Goal: Task Accomplishment & Management: Manage account settings

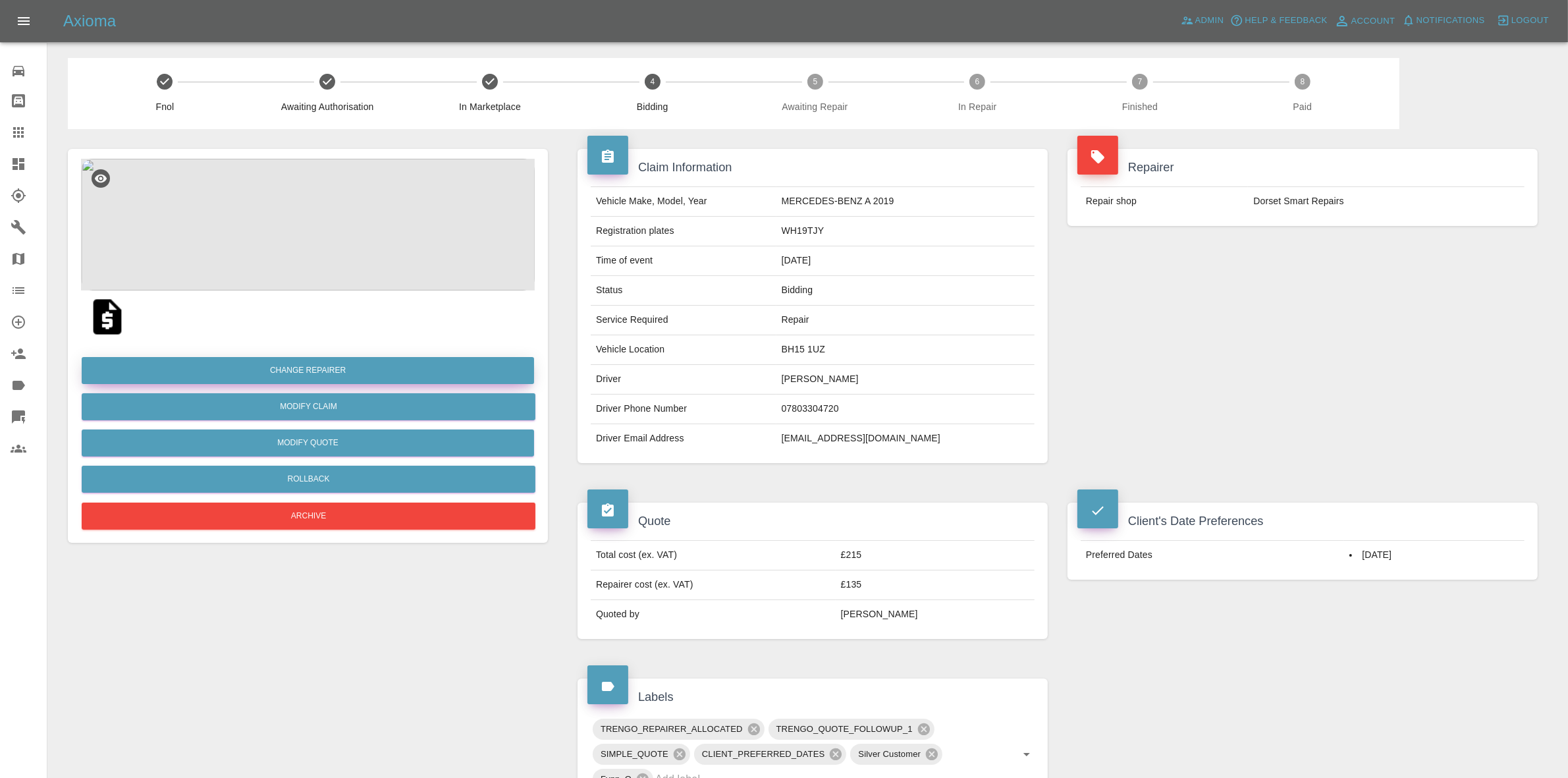
click at [316, 376] on button "Change Repairer" at bounding box center [308, 371] width 453 height 27
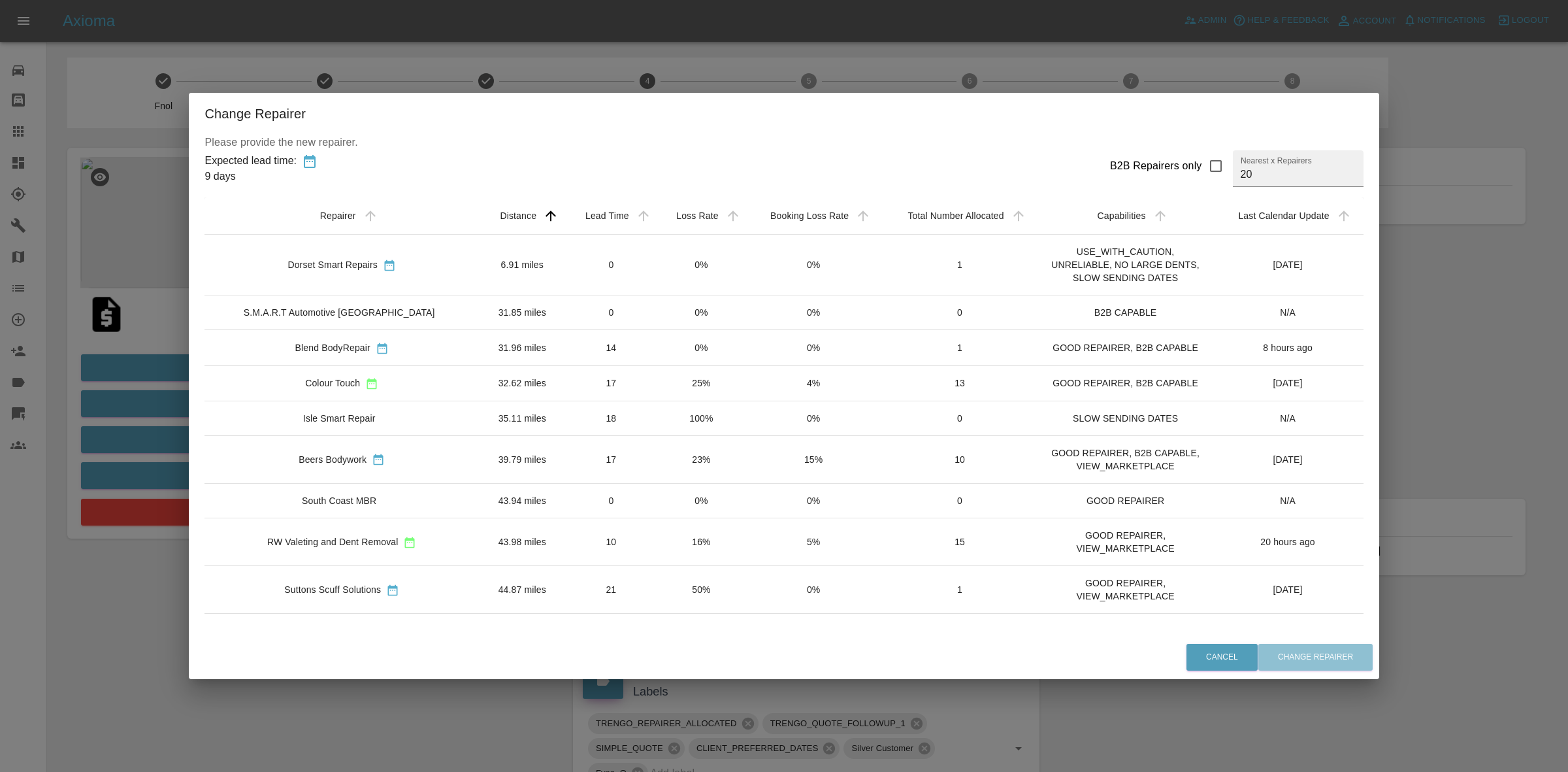
click at [690, 272] on td "0%" at bounding box center [701, 265] width 89 height 61
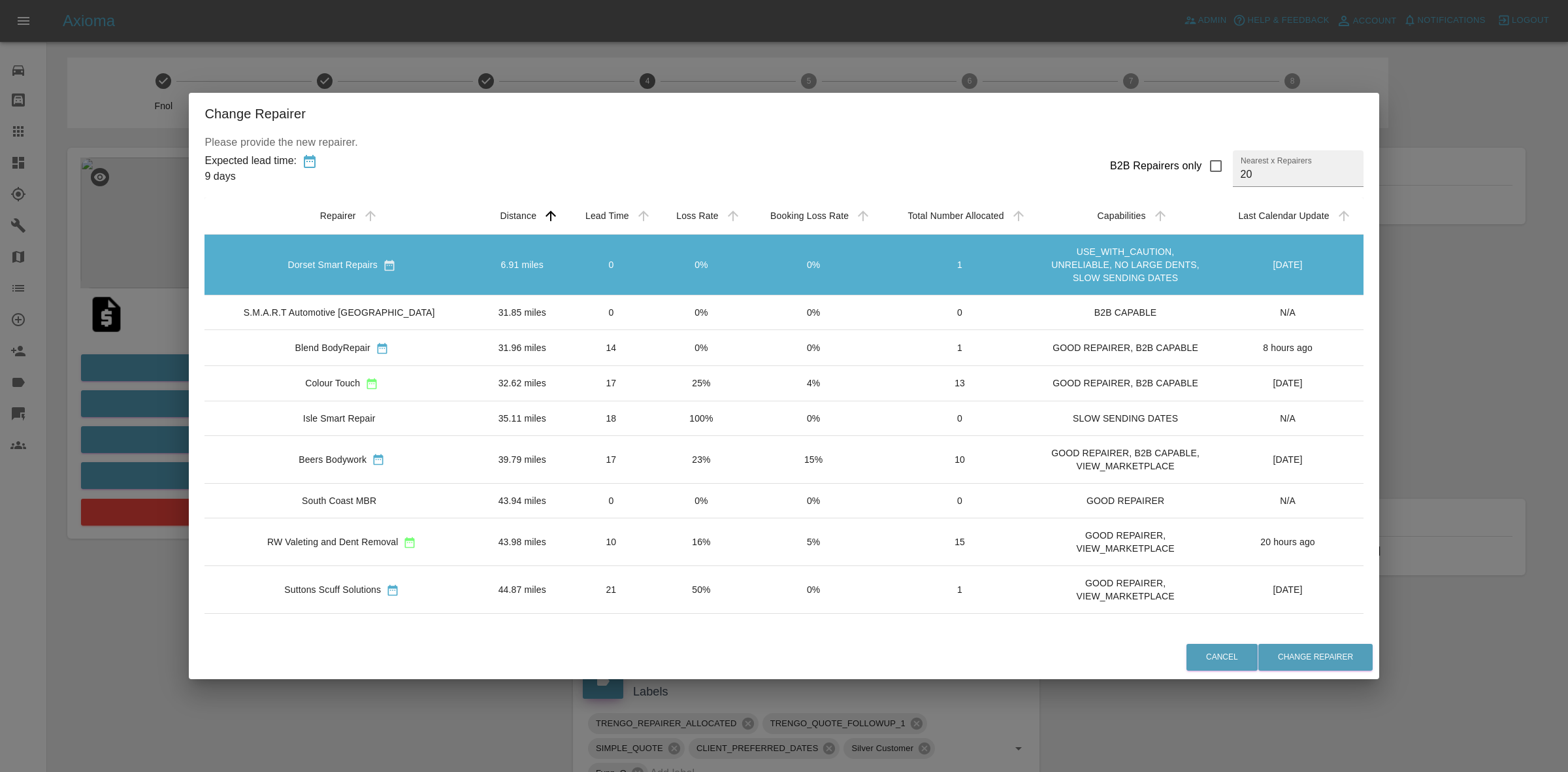
click at [670, 315] on td "0%" at bounding box center [701, 313] width 89 height 35
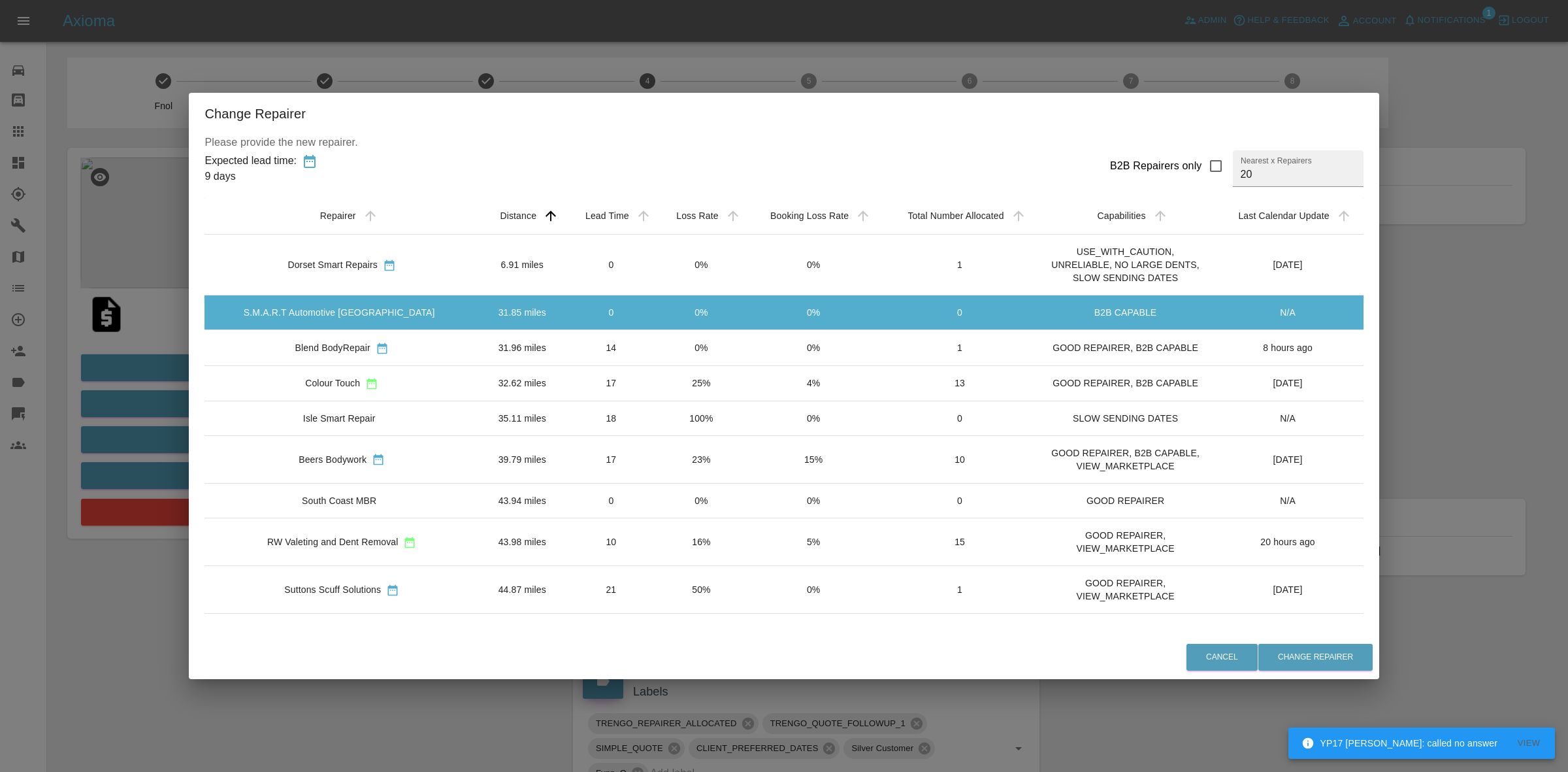
click at [664, 344] on td "0%" at bounding box center [701, 348] width 89 height 35
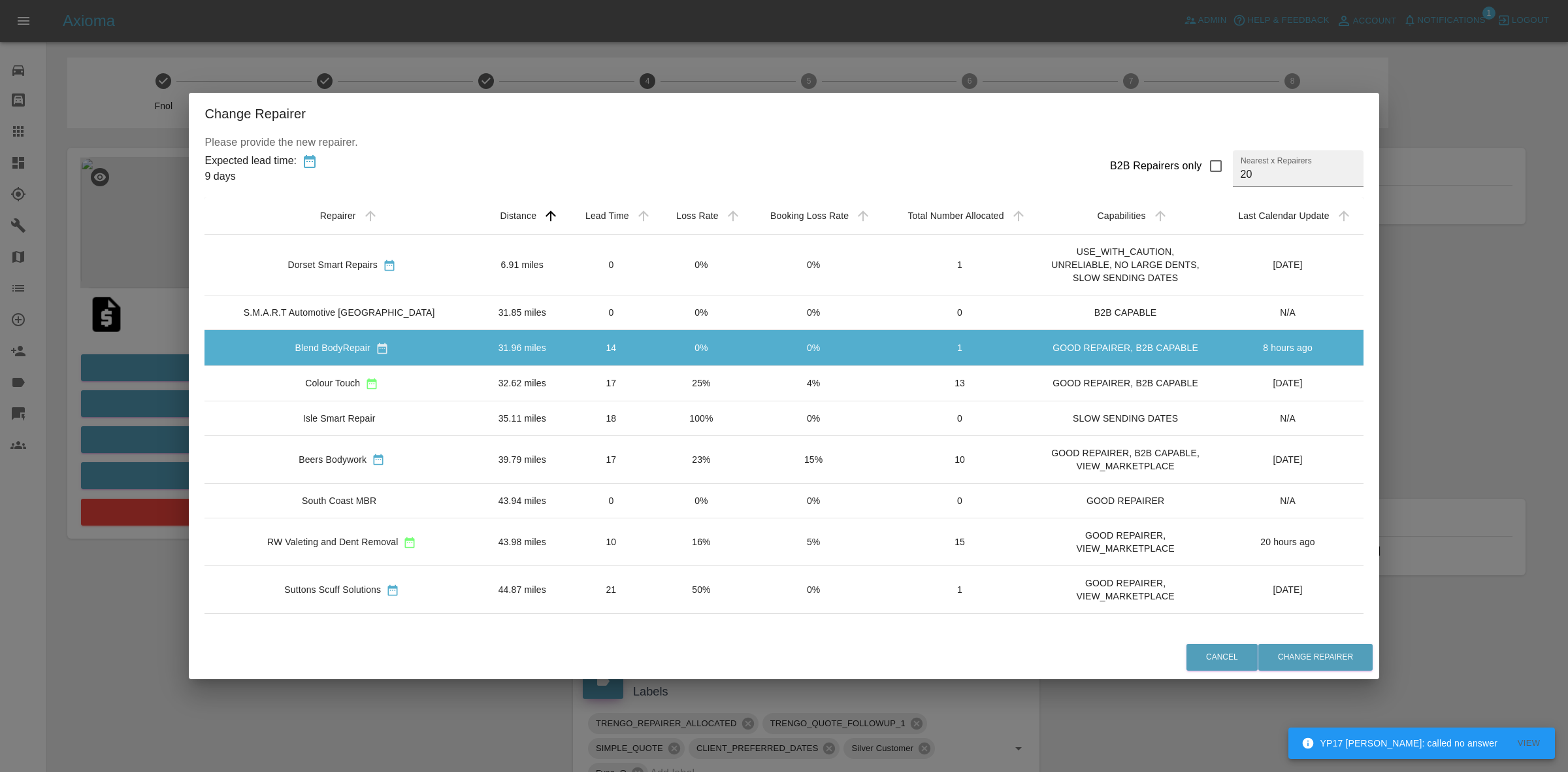
click at [667, 386] on td "25%" at bounding box center [701, 383] width 89 height 35
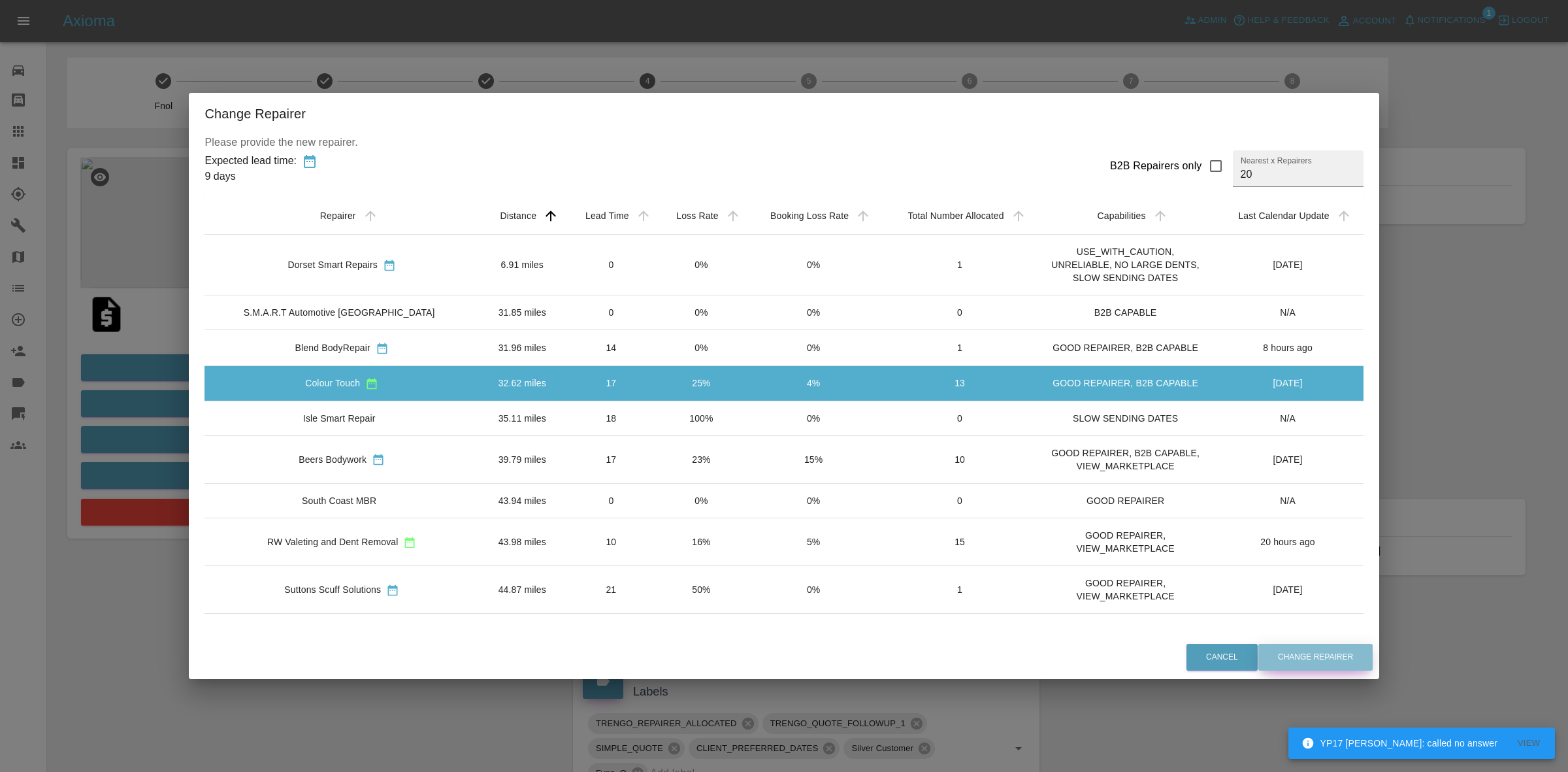
click at [1315, 652] on button "Change Repairer" at bounding box center [1316, 657] width 114 height 27
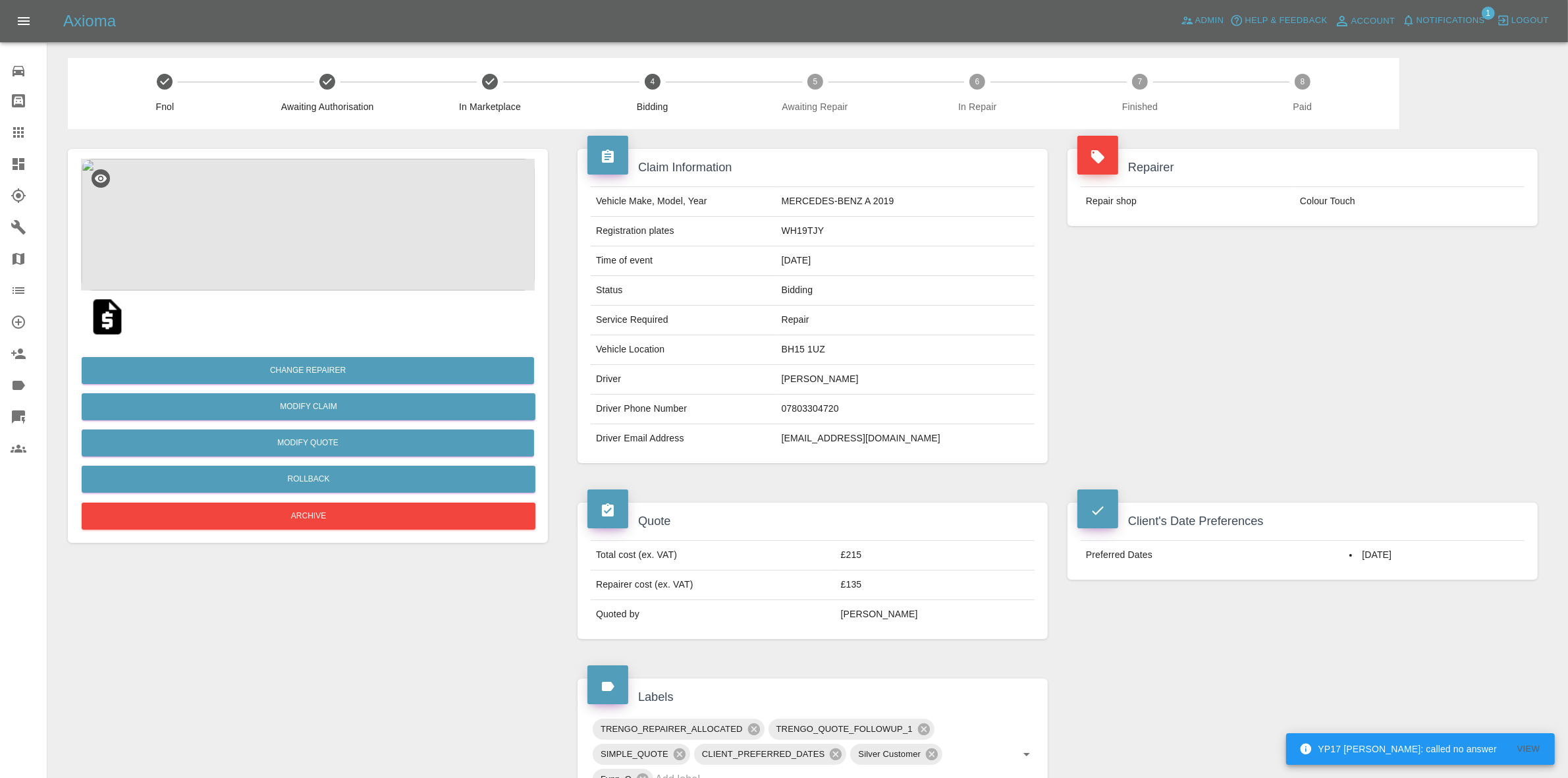
click at [1304, 321] on div "Repairer Repair shop Colour Touch" at bounding box center [1302, 306] width 490 height 354
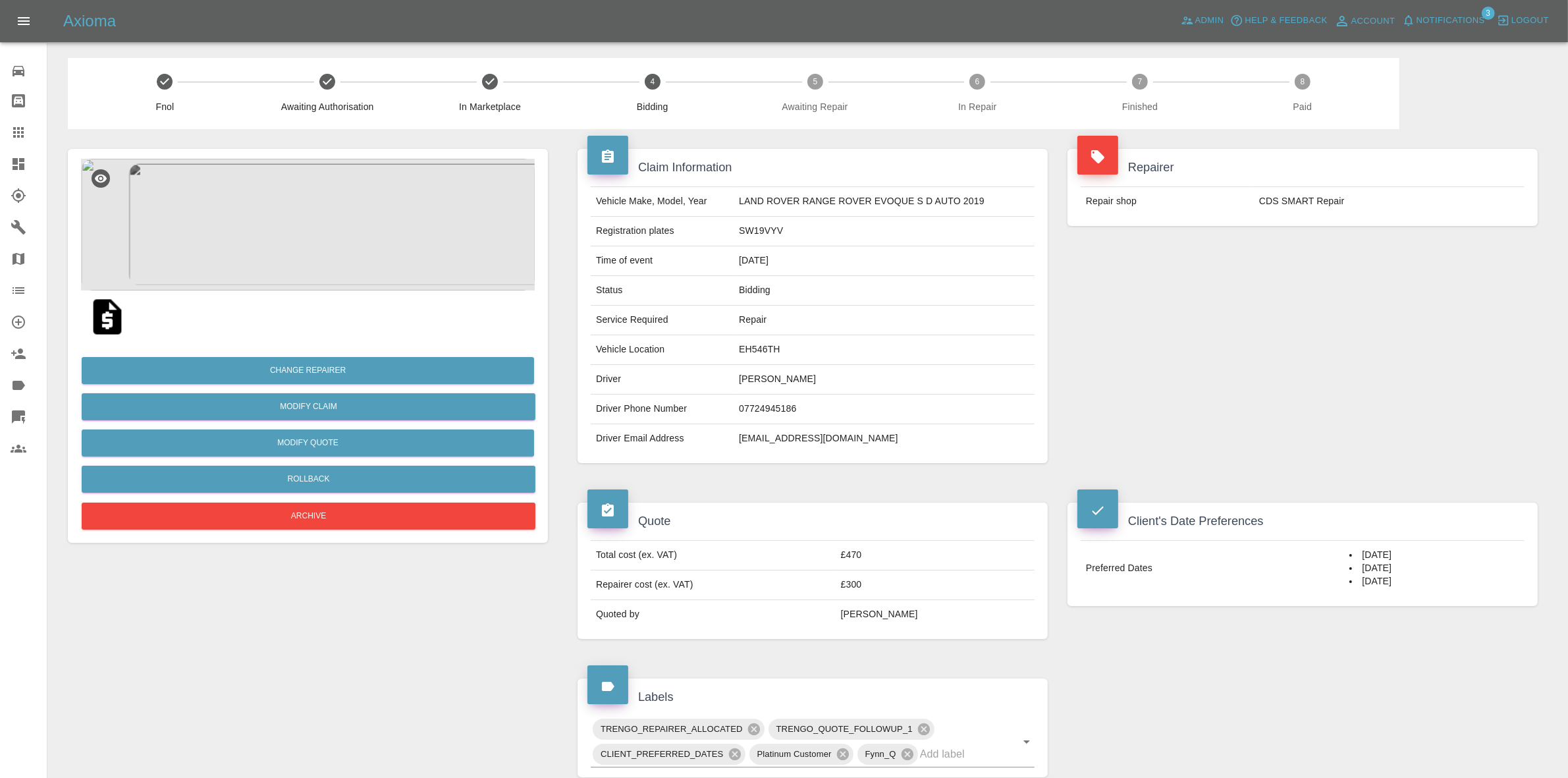
click at [1266, 241] on div "Repairer Repair shop CDS SMART Repair" at bounding box center [1302, 187] width 490 height 117
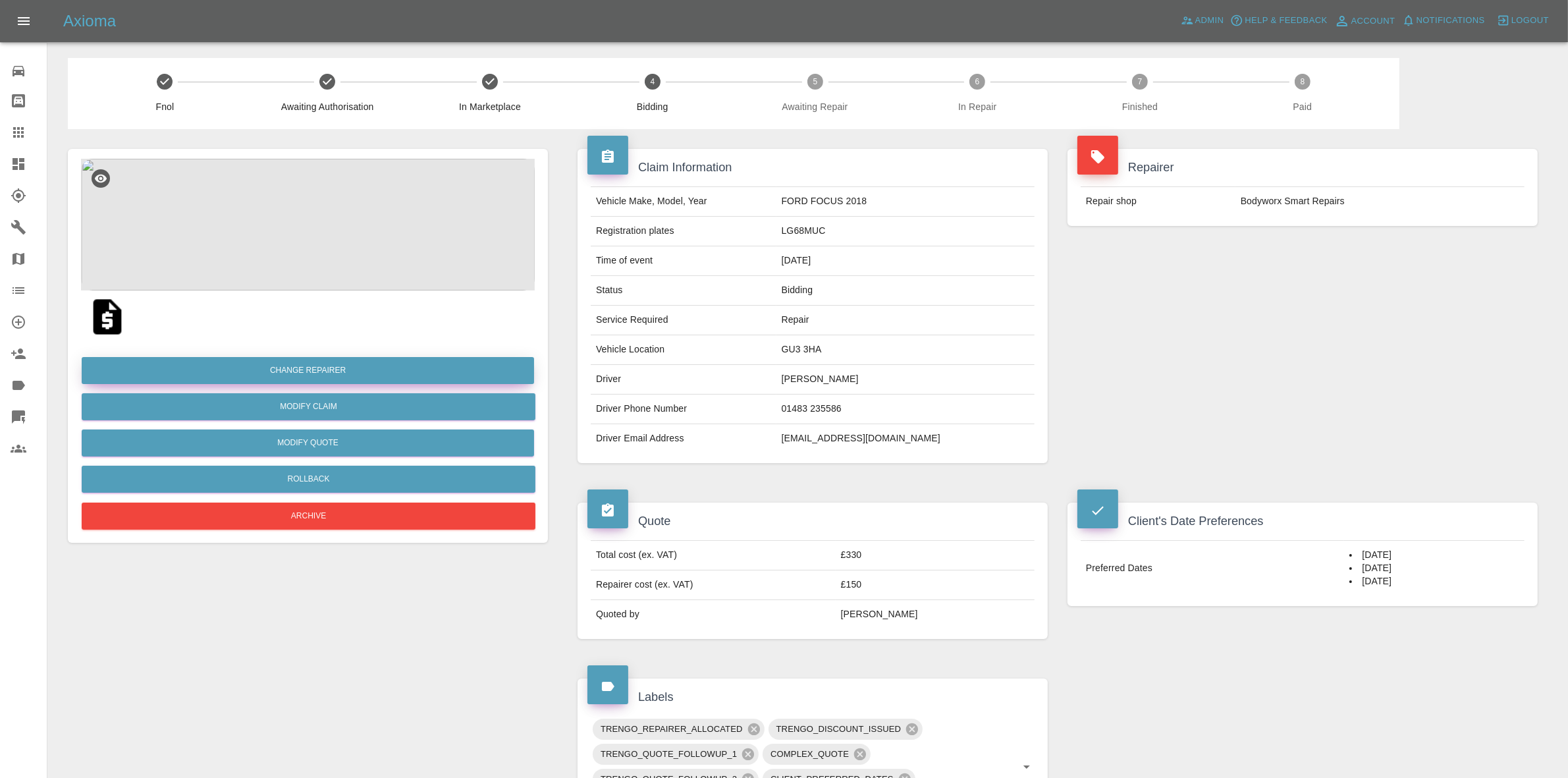
click at [328, 365] on button "Change Repairer" at bounding box center [308, 371] width 453 height 27
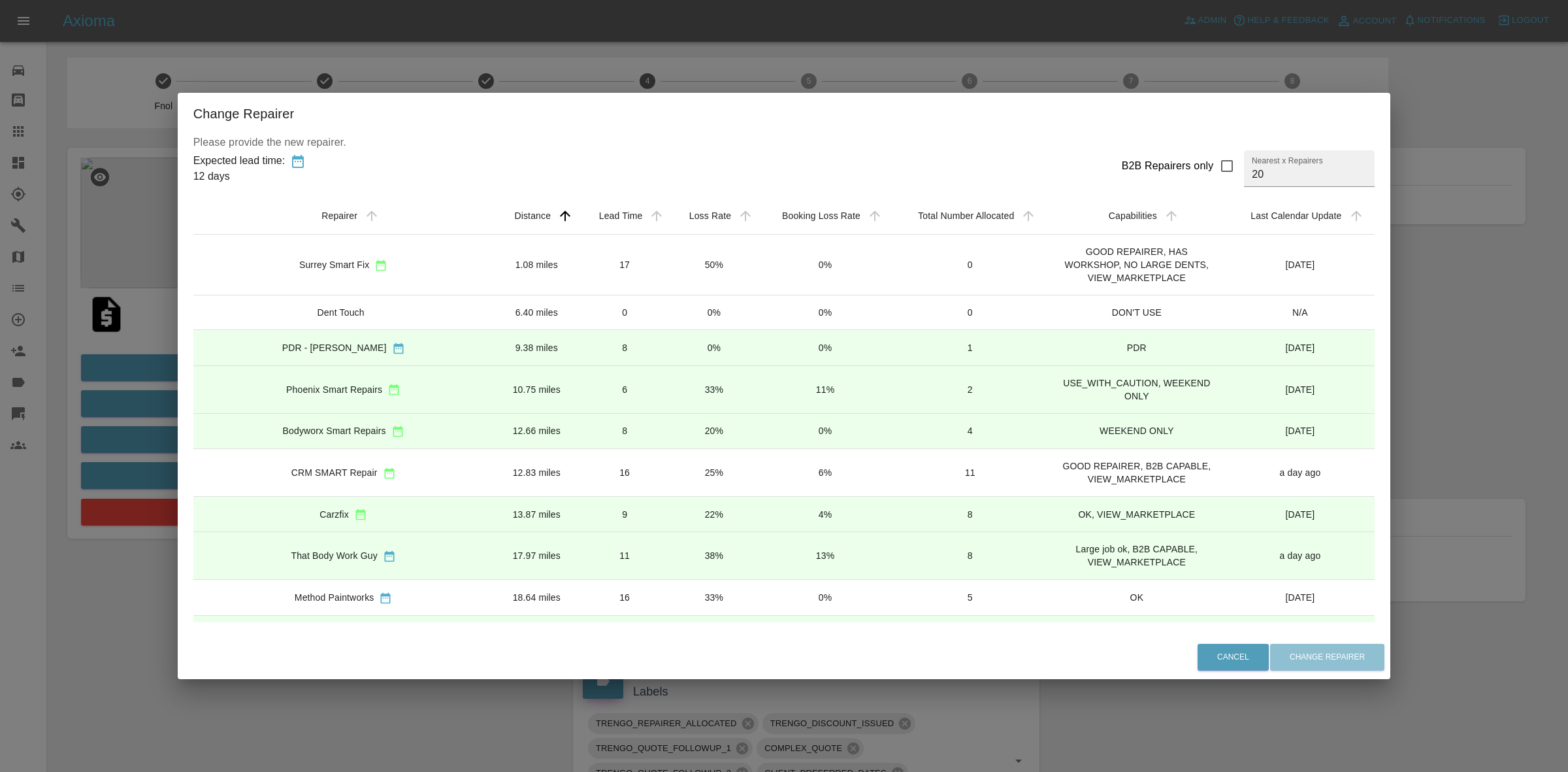
click at [670, 476] on td "25%" at bounding box center [713, 472] width 88 height 48
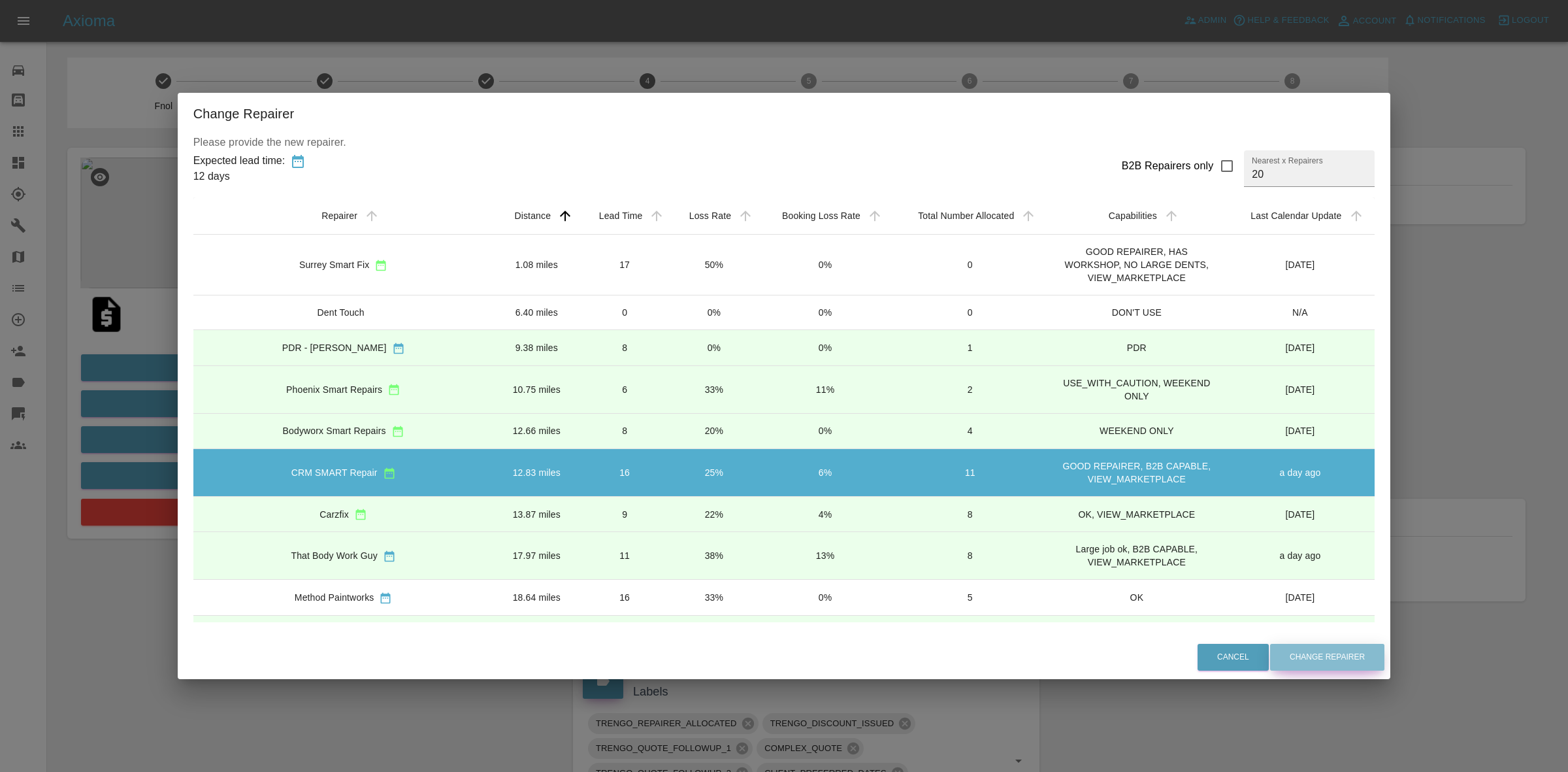
click at [1288, 650] on button "Change Repairer" at bounding box center [1327, 657] width 114 height 27
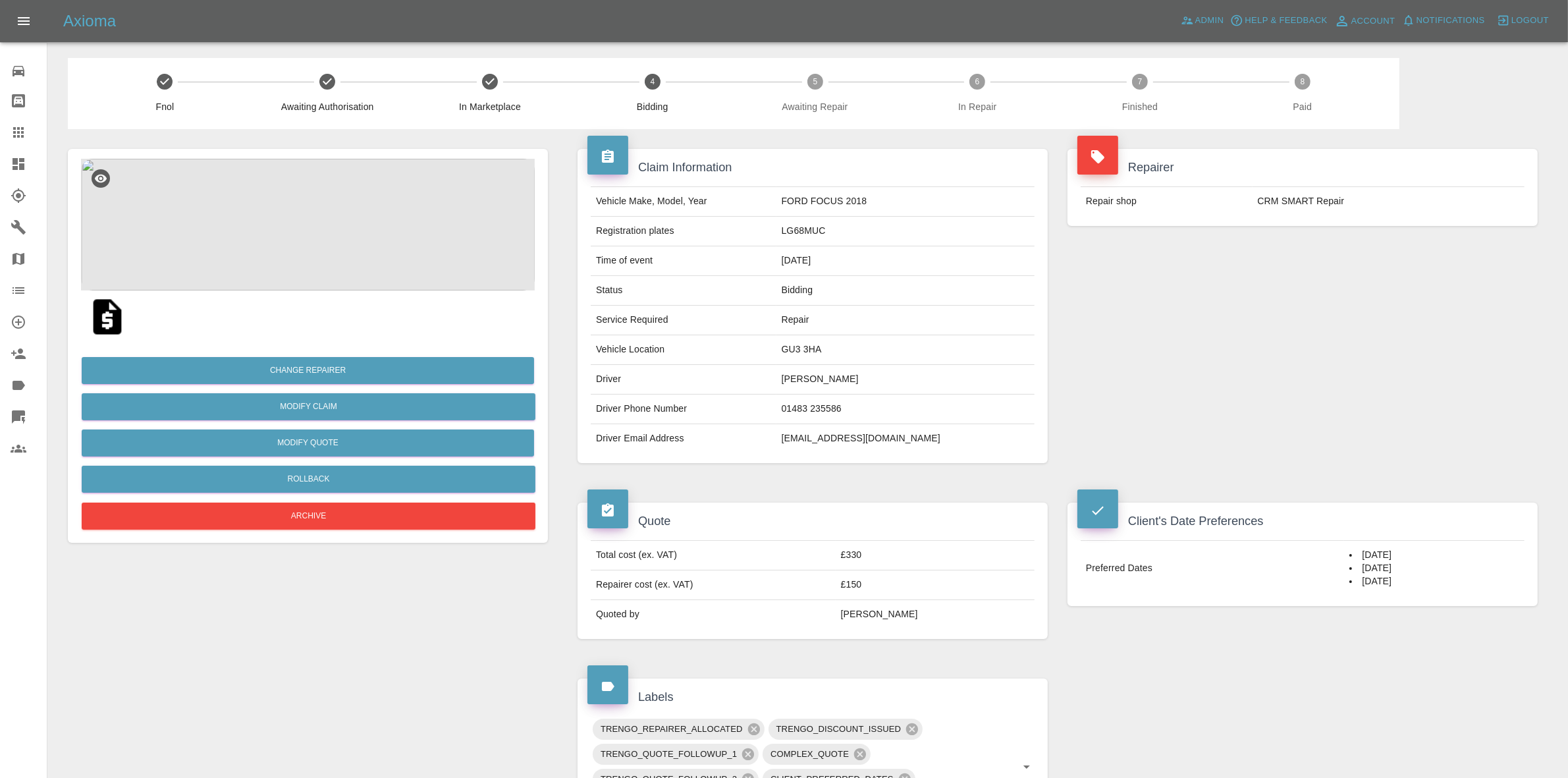
click at [1298, 308] on div "Repairer Repair shop CRM SMART Repair" at bounding box center [1302, 306] width 490 height 354
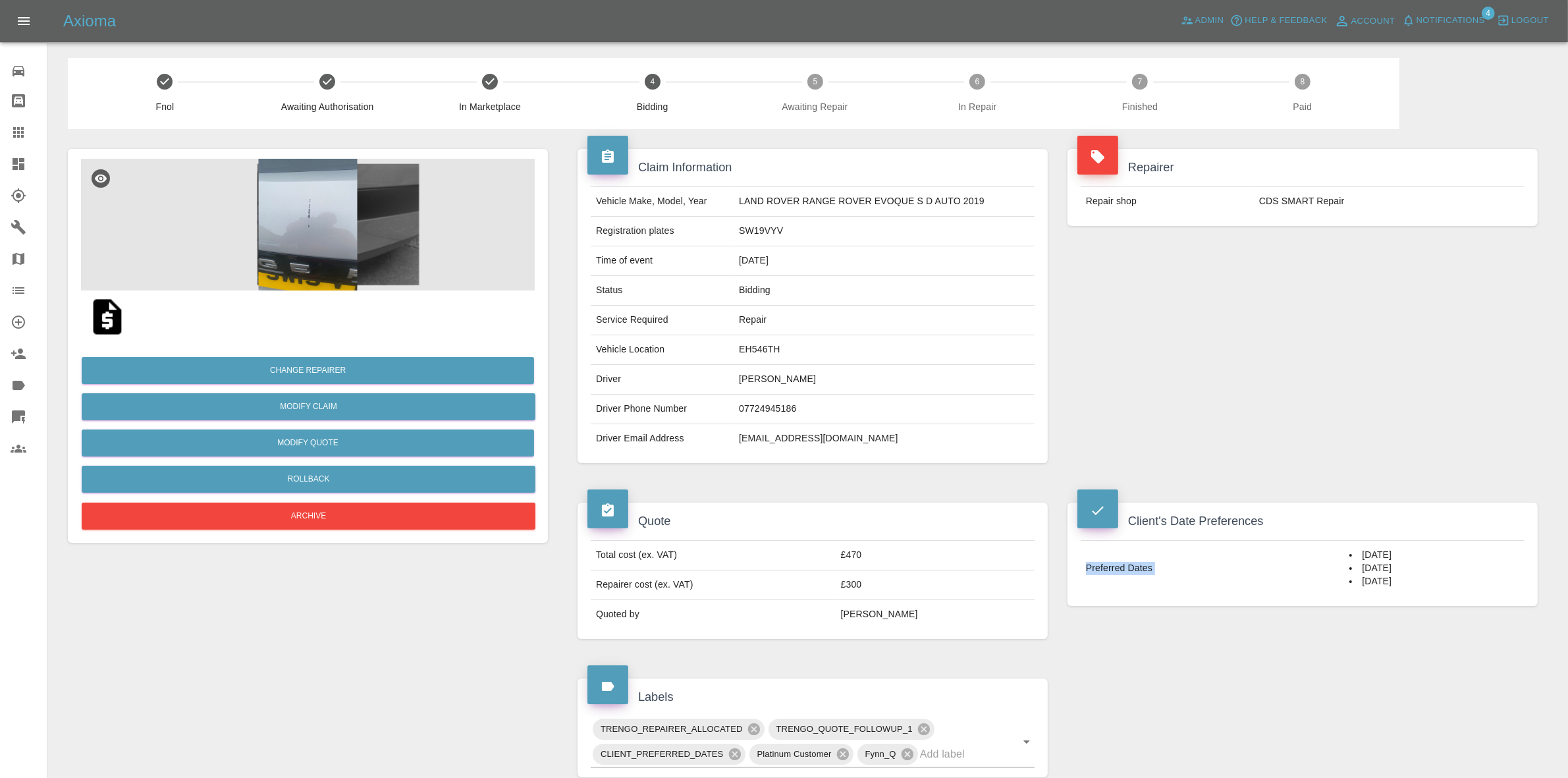
drag, startPoint x: 1341, startPoint y: 560, endPoint x: 1410, endPoint y: 626, distance: 95.5
click at [1410, 626] on div "Client's Date Preferences Preferred Dates 15/10/2025 17/10/2025 20/10/2025" at bounding box center [1302, 554] width 490 height 143
copy tbody "Preferred Dates"
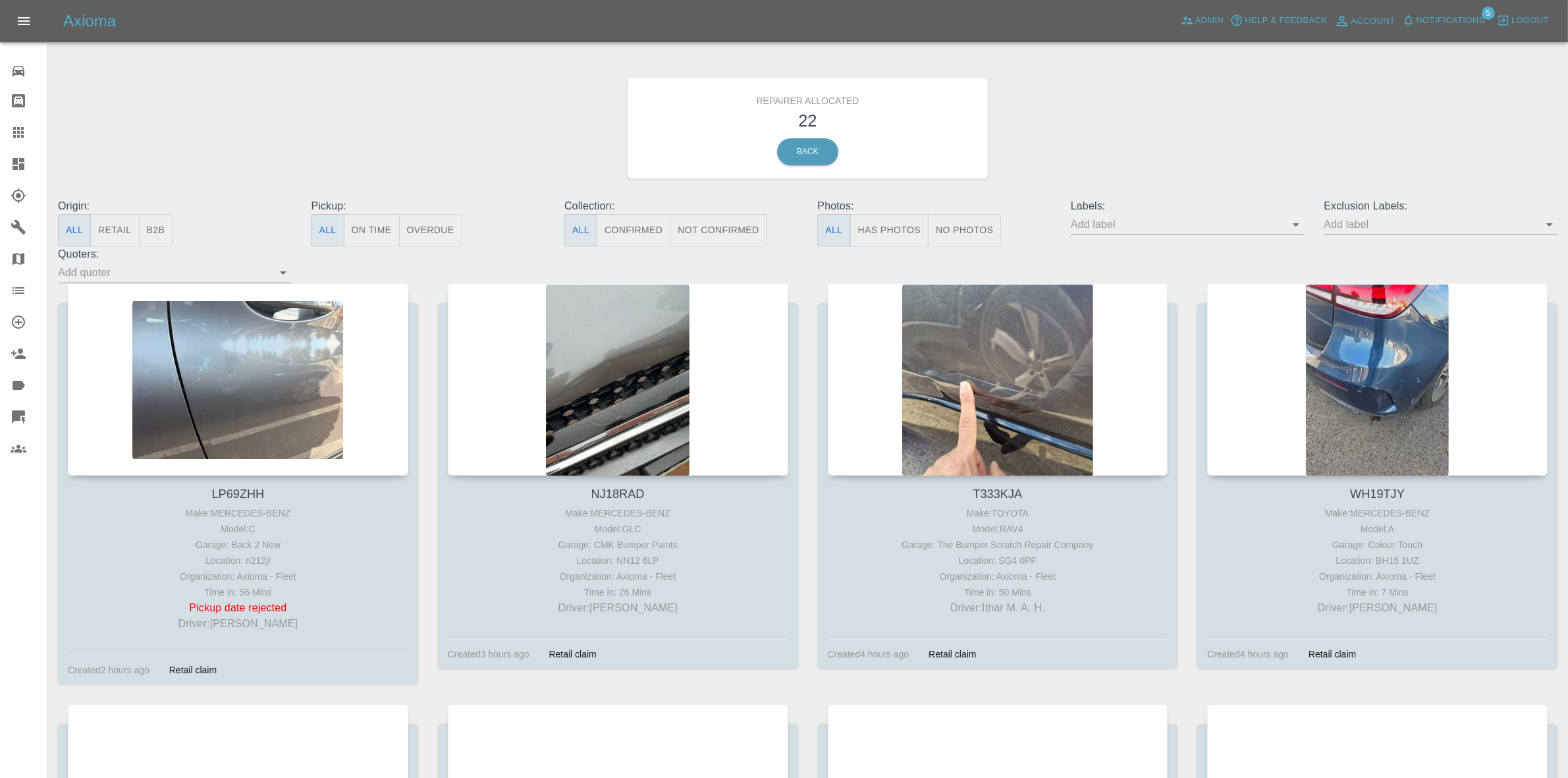
click at [1447, 24] on span "Notifications" at bounding box center [1450, 20] width 68 height 15
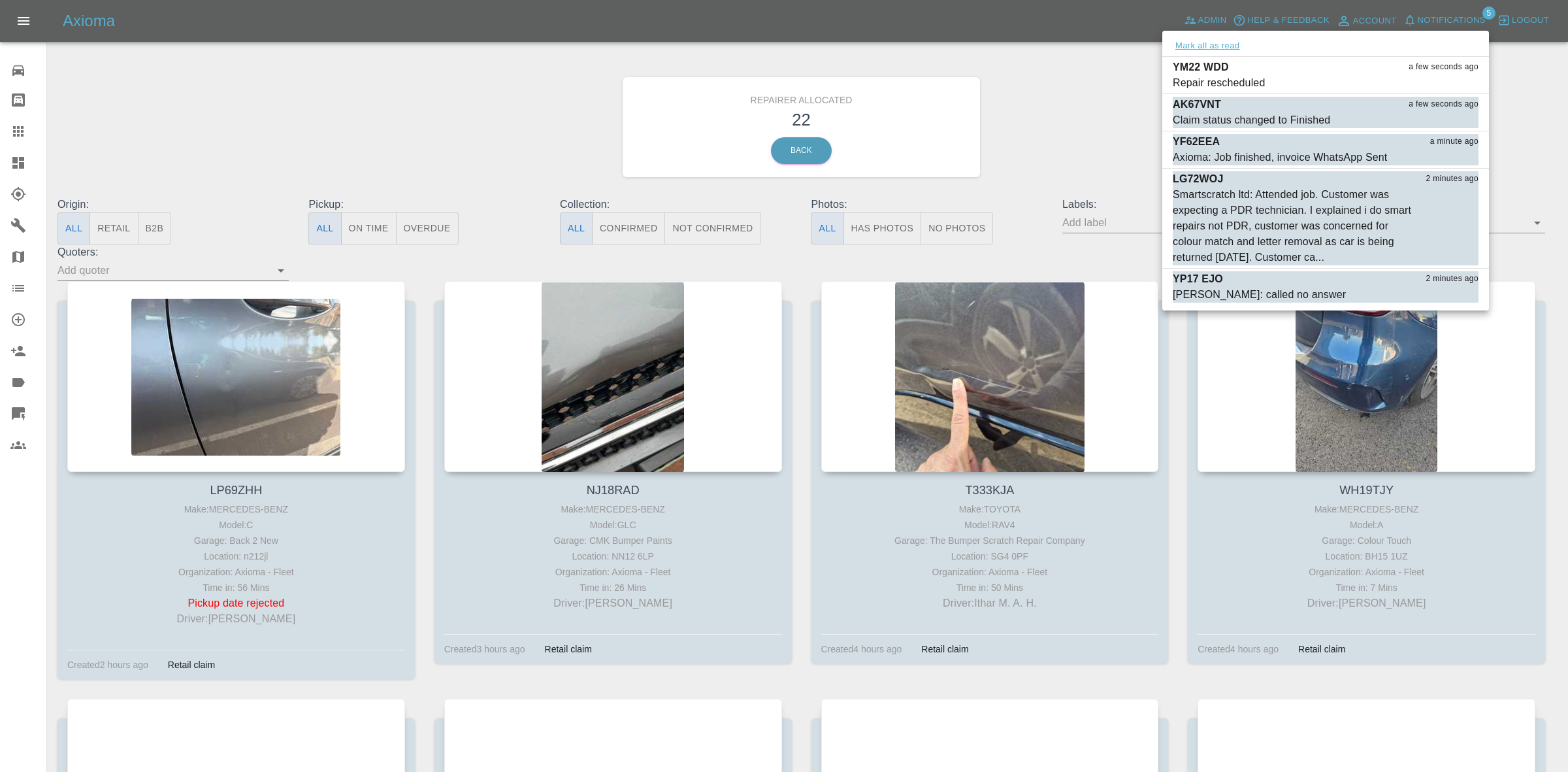
click at [1230, 40] on button "Mark all as read" at bounding box center [1207, 46] width 69 height 15
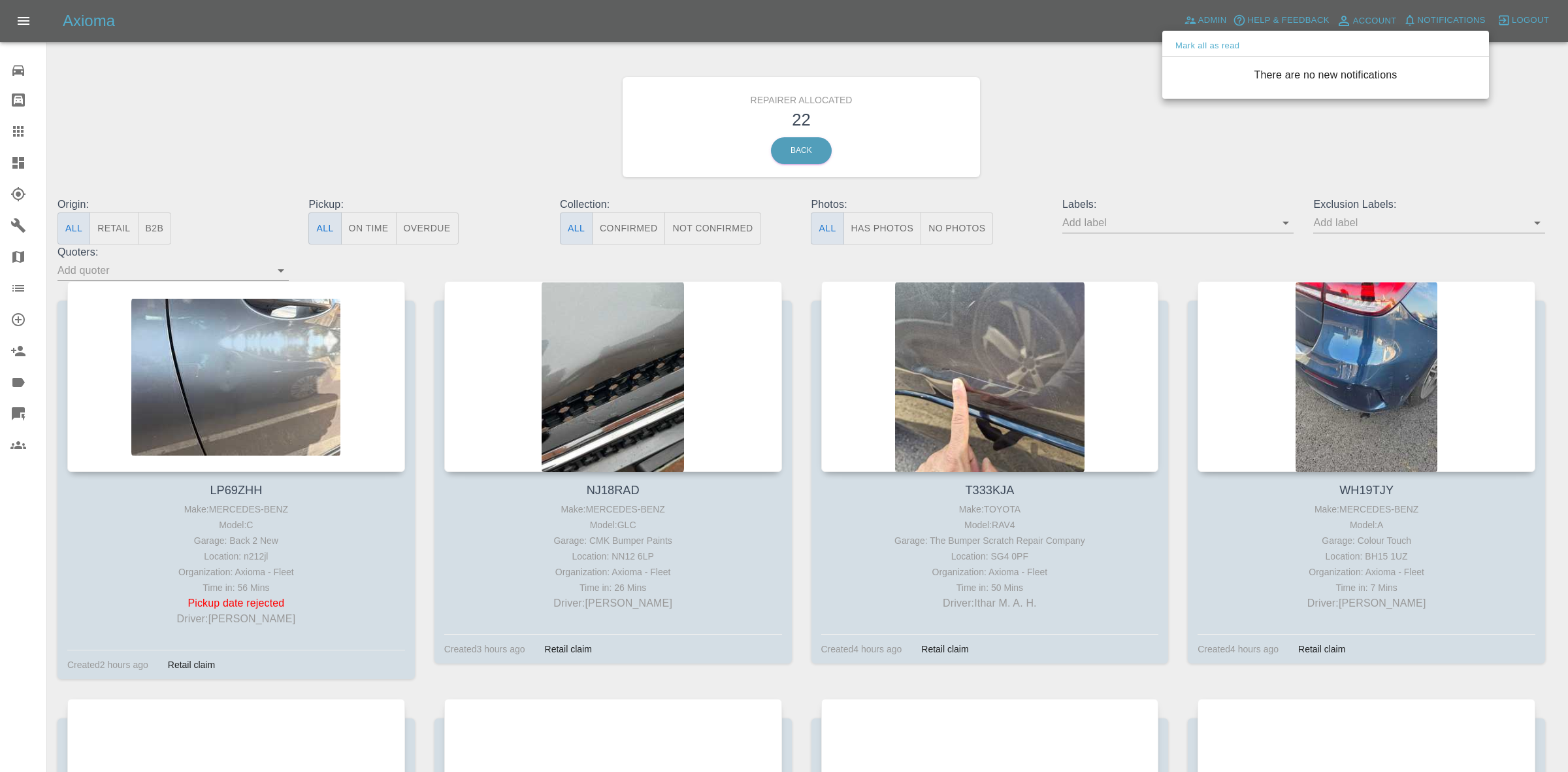
click at [1088, 100] on div at bounding box center [784, 386] width 1568 height 772
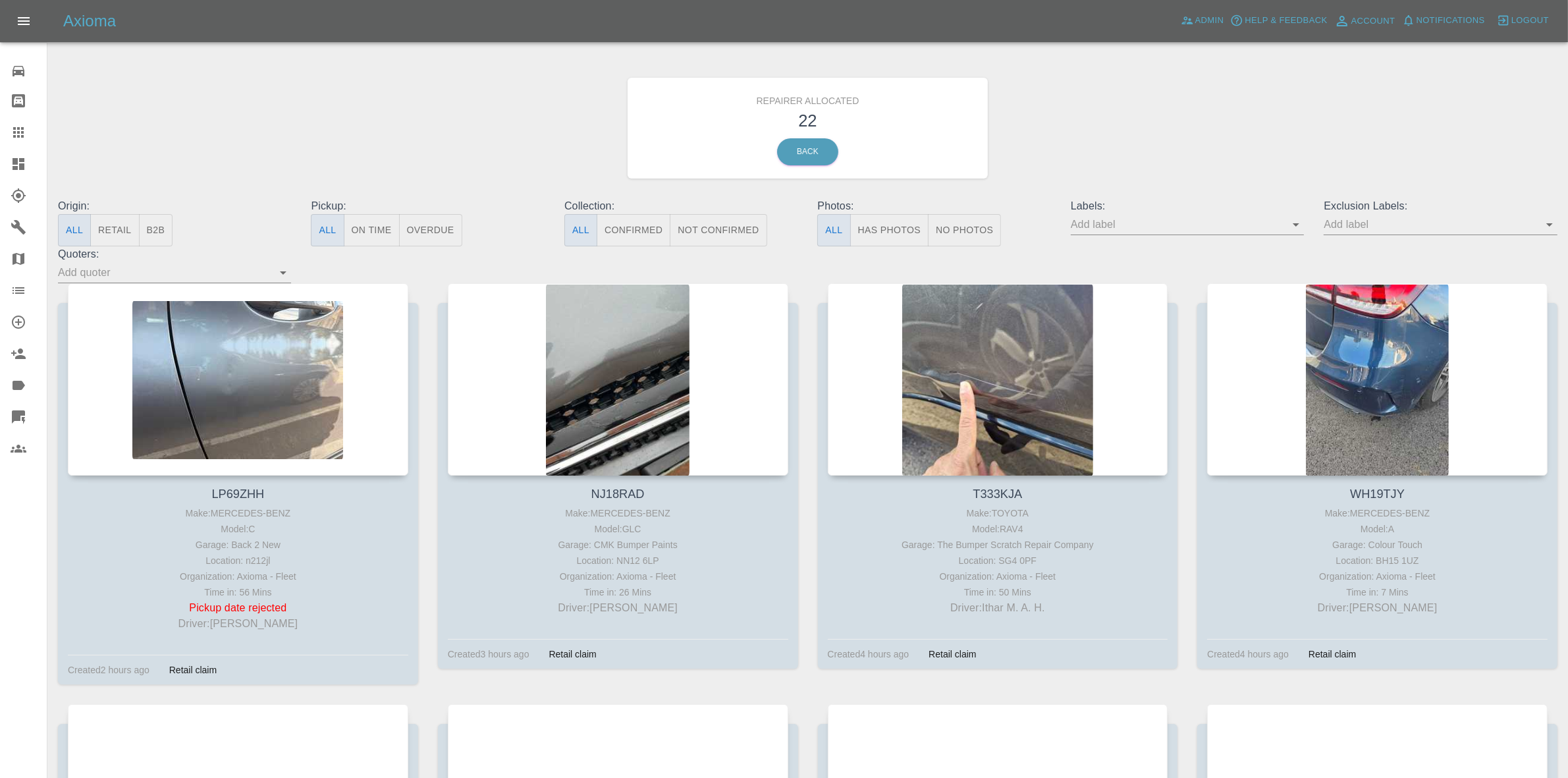
click at [0, 165] on link "Dashboard" at bounding box center [23, 164] width 47 height 32
